Goal: Task Accomplishment & Management: Manage account settings

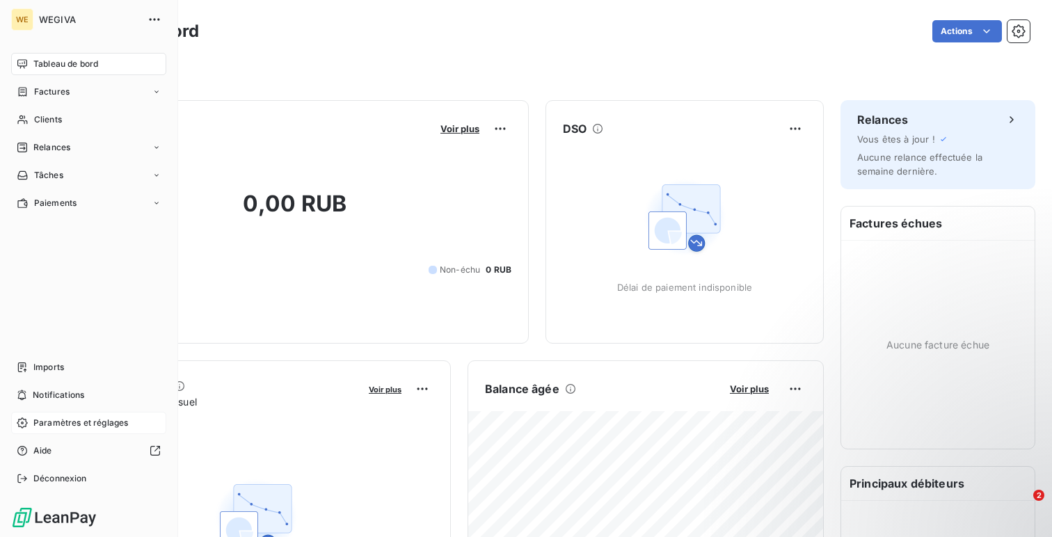
click at [63, 415] on div "Paramètres et réglages" at bounding box center [88, 423] width 155 height 22
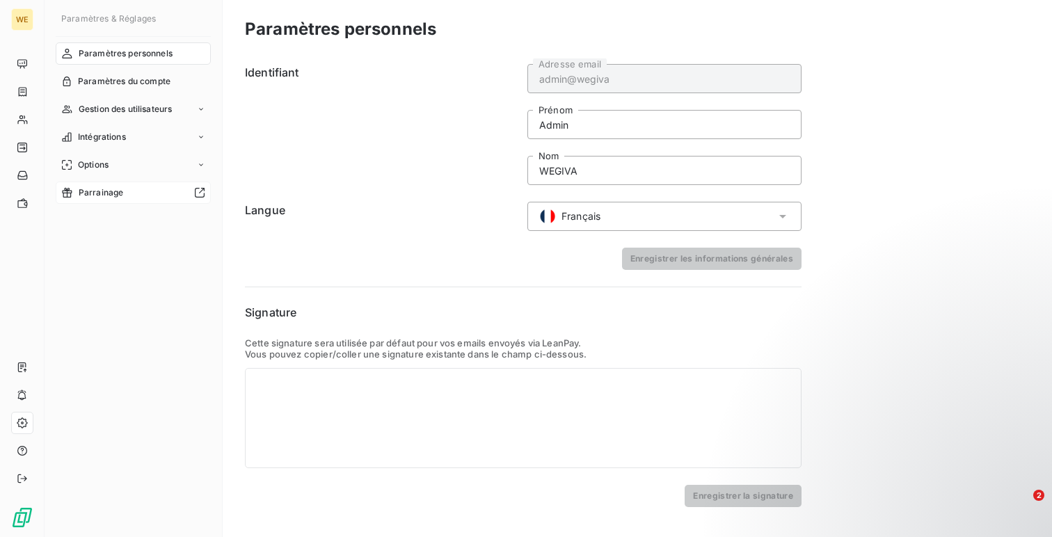
click at [102, 189] on span "Parrainage" at bounding box center [101, 192] width 45 height 13
click at [27, 60] on icon at bounding box center [22, 63] width 11 height 11
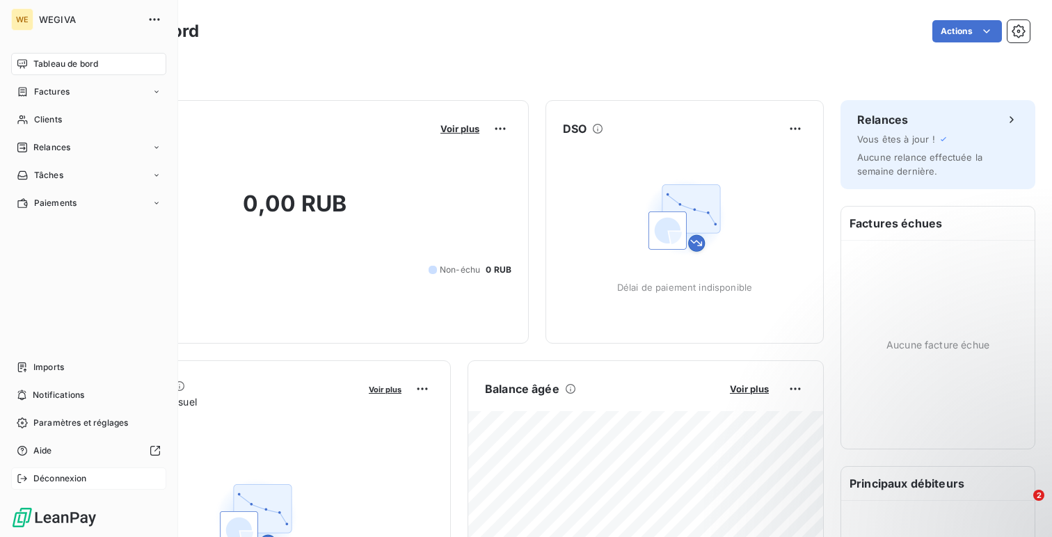
click at [54, 481] on span "Déconnexion" at bounding box center [60, 478] width 54 height 13
